Goal: Check status: Check status

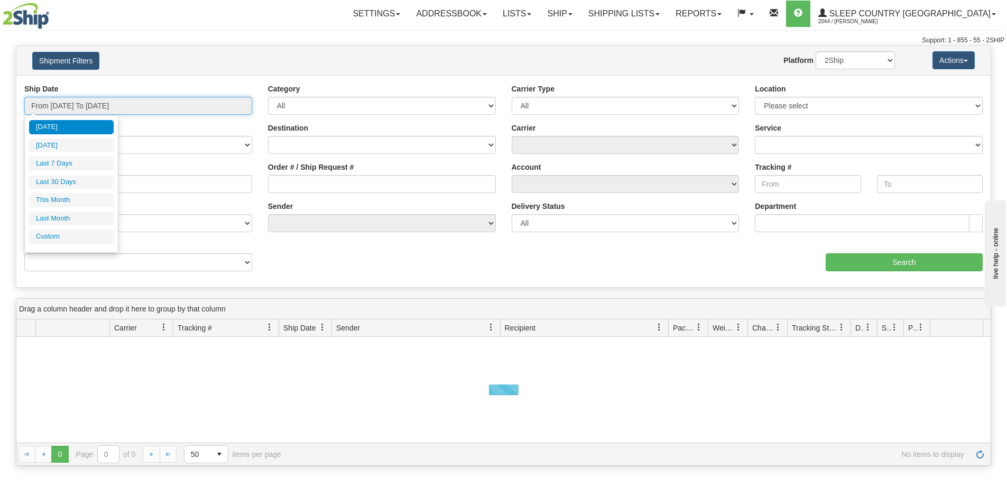
click at [172, 103] on input "From [DATE] To [DATE]" at bounding box center [138, 106] width 228 height 18
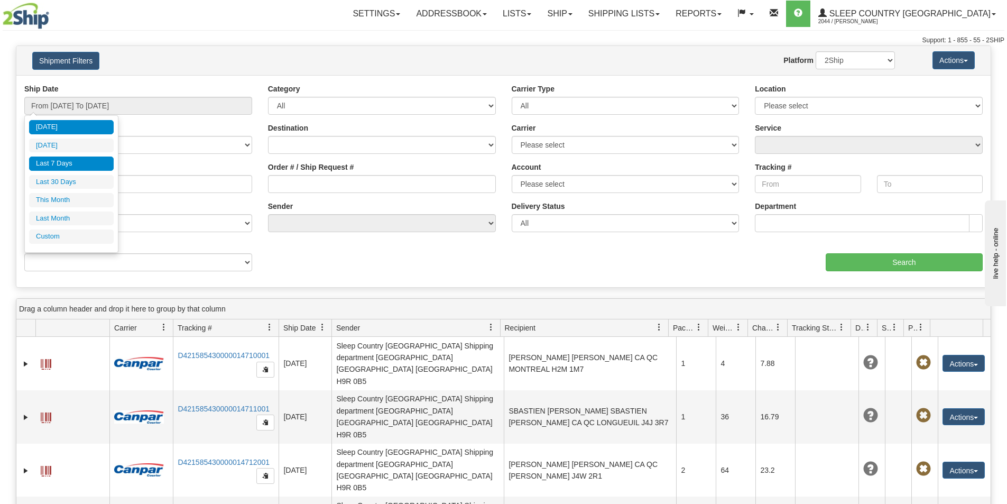
click at [62, 161] on li "Last 7 Days" at bounding box center [71, 164] width 85 height 14
type input "From [DATE] To [DATE]"
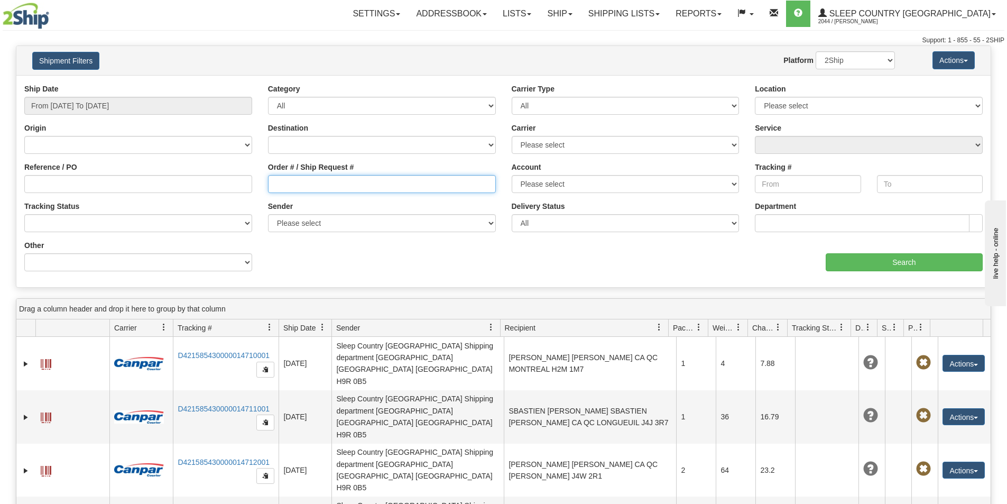
click at [272, 187] on input "Order # / Ship Request #" at bounding box center [382, 184] width 228 height 18
paste input "9002I172531"
type input "9002I172531"
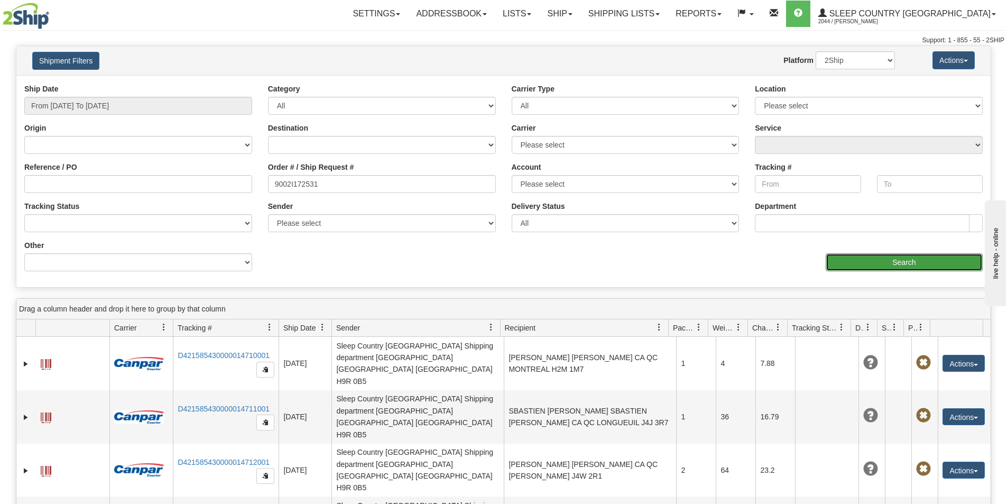
click at [870, 255] on input "Search" at bounding box center [904, 262] width 157 height 18
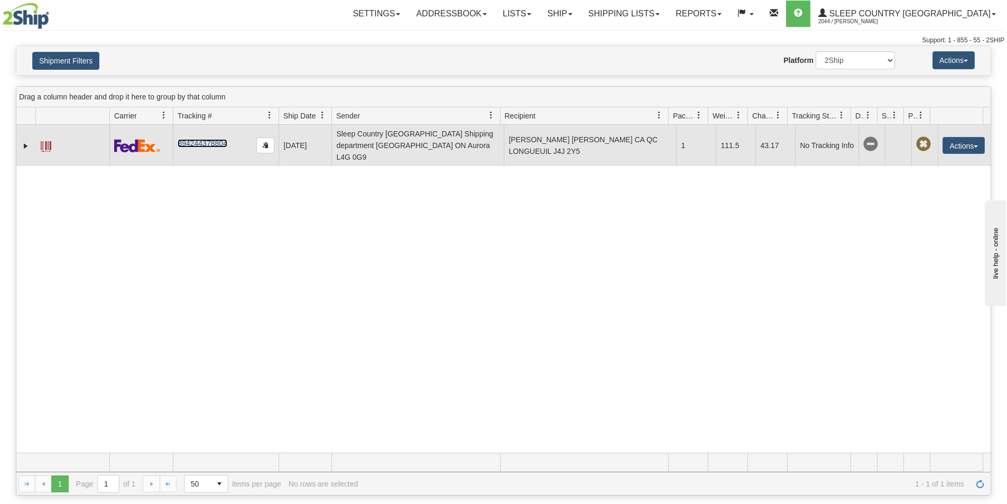
click at [203, 139] on link "394244378804" at bounding box center [202, 143] width 49 height 8
